Goal: Task Accomplishment & Management: Use online tool/utility

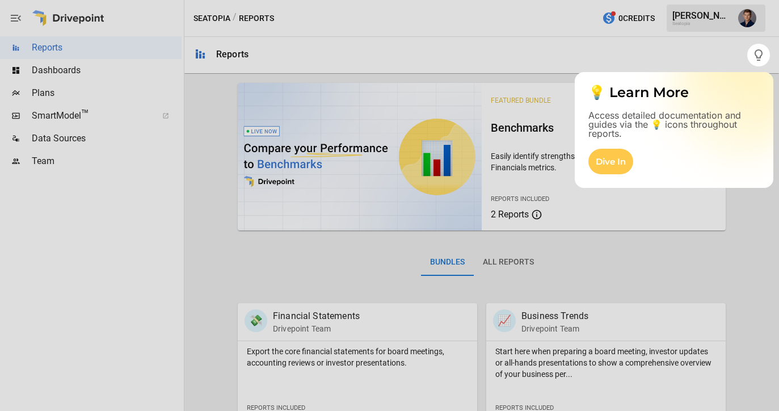
click at [66, 117] on div at bounding box center [389, 238] width 779 height 344
click at [71, 116] on div at bounding box center [389, 238] width 779 height 344
click at [86, 115] on div at bounding box center [389, 238] width 779 height 344
click at [87, 115] on div at bounding box center [389, 238] width 779 height 344
click at [52, 117] on div at bounding box center [389, 238] width 779 height 344
